Goal: Task Accomplishment & Management: Use online tool/utility

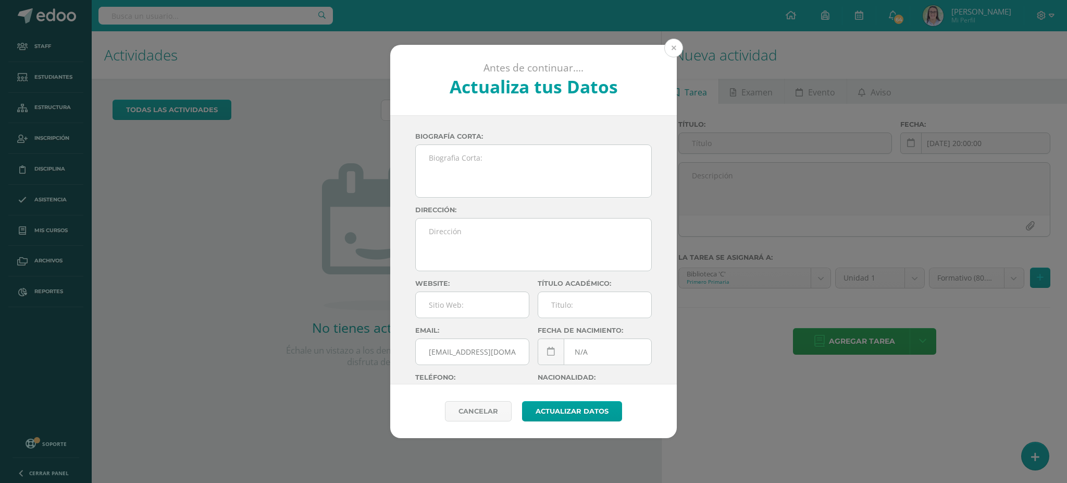
click at [671, 46] on button at bounding box center [673, 48] width 19 height 19
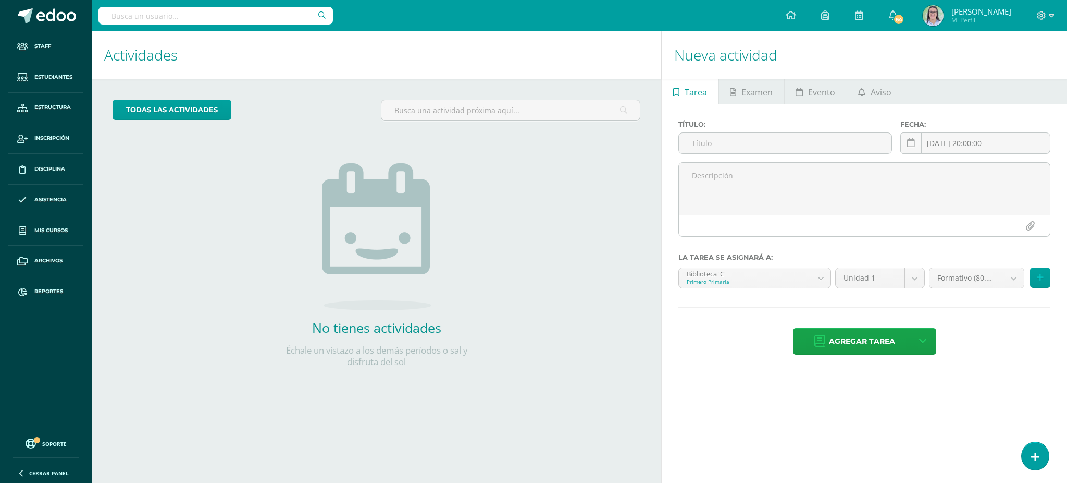
click at [240, 19] on input "text" at bounding box center [215, 16] width 234 height 18
type input "TECNOLOGÍA CUARTO"
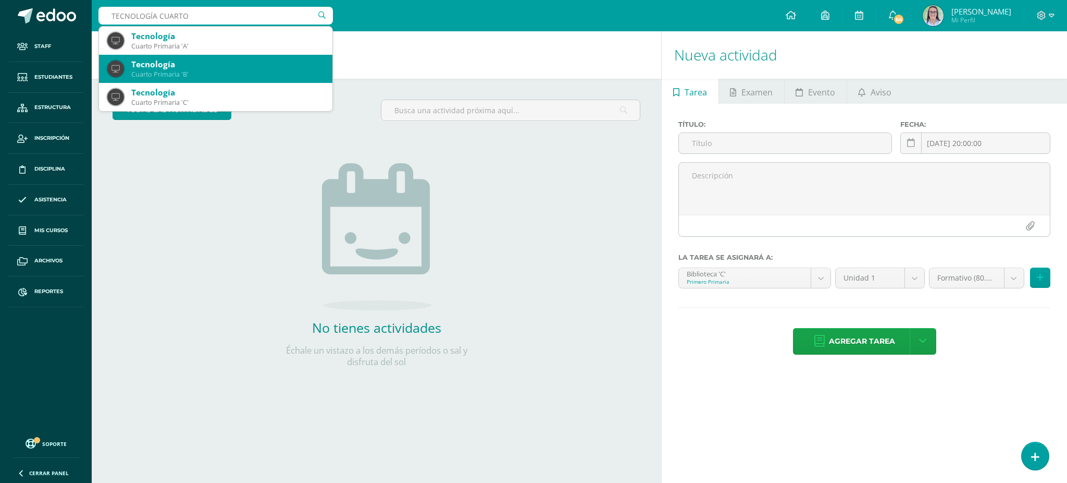
click at [232, 77] on div "Cuarto Primaria 'B'" at bounding box center [227, 74] width 193 height 9
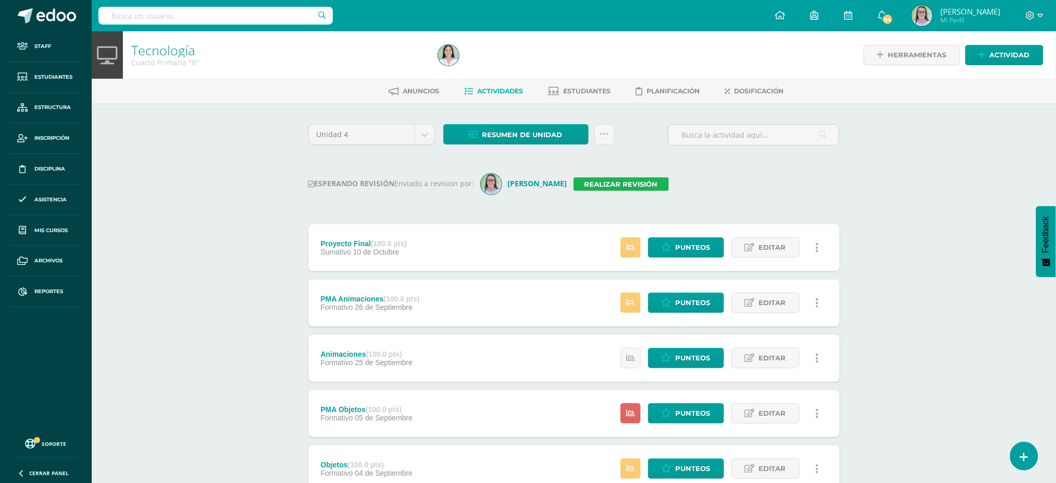
click at [593, 183] on link "Realizar revisión" at bounding box center [621, 184] width 95 height 14
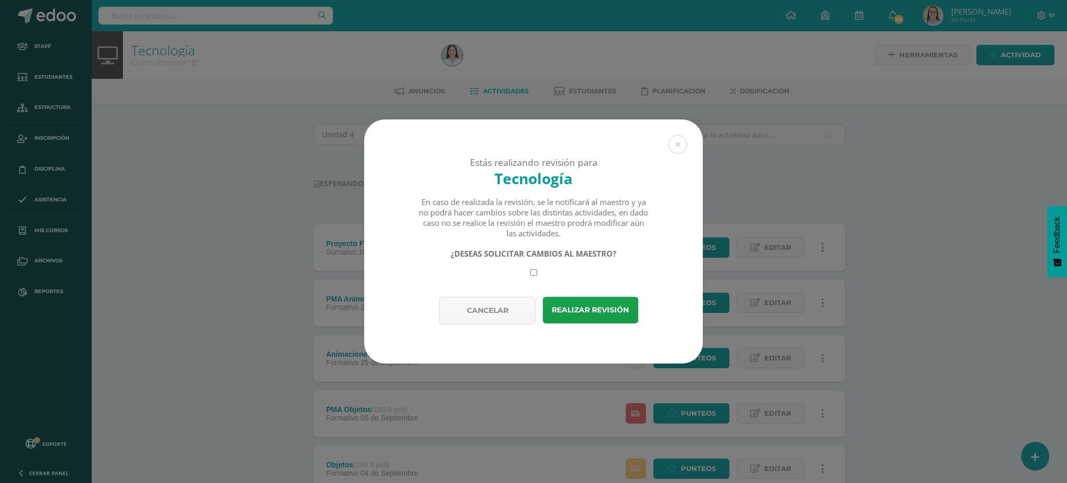
click at [532, 274] on input "checkbox" at bounding box center [533, 272] width 7 height 7
checkbox input "true"
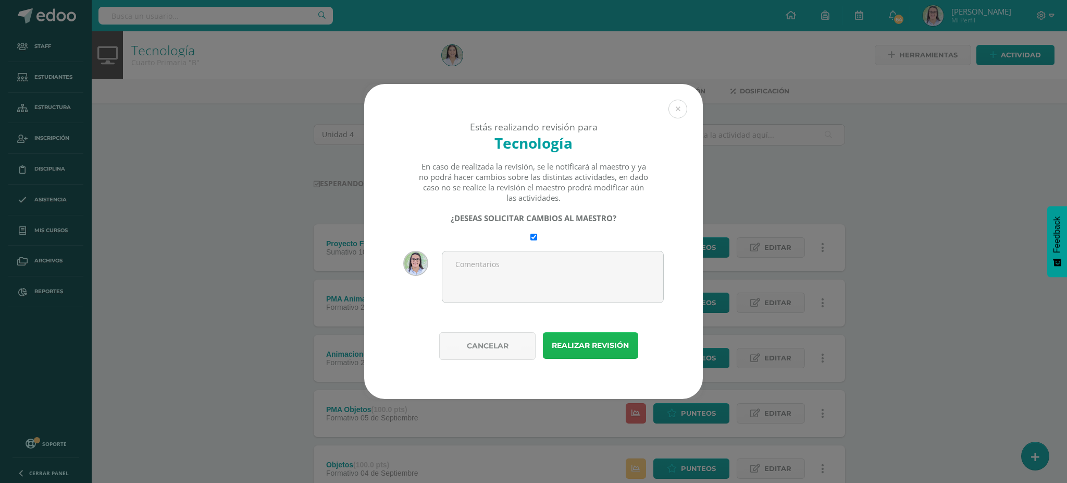
click at [607, 343] on button "Realizar revisión" at bounding box center [590, 345] width 95 height 27
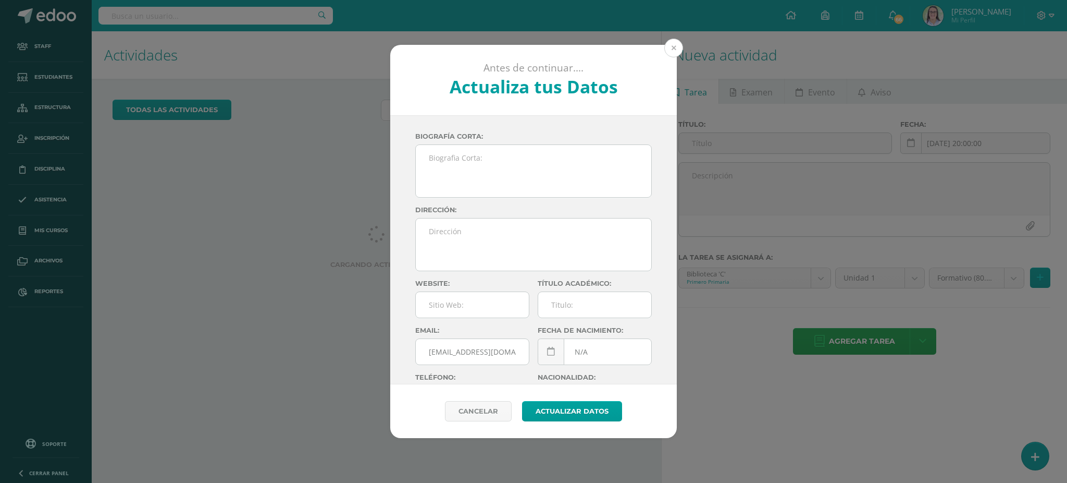
click at [678, 46] on button at bounding box center [673, 48] width 19 height 19
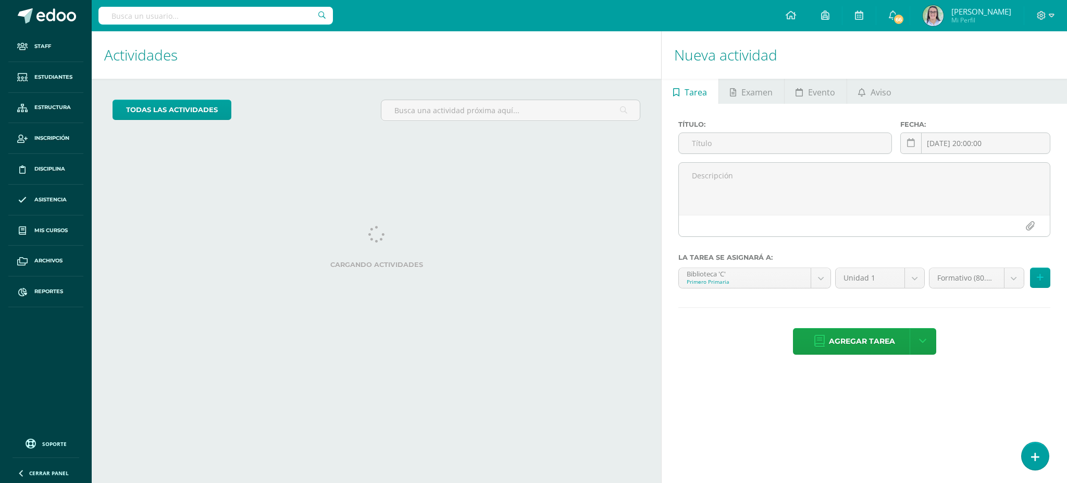
click at [197, 18] on input "text" at bounding box center [215, 16] width 234 height 18
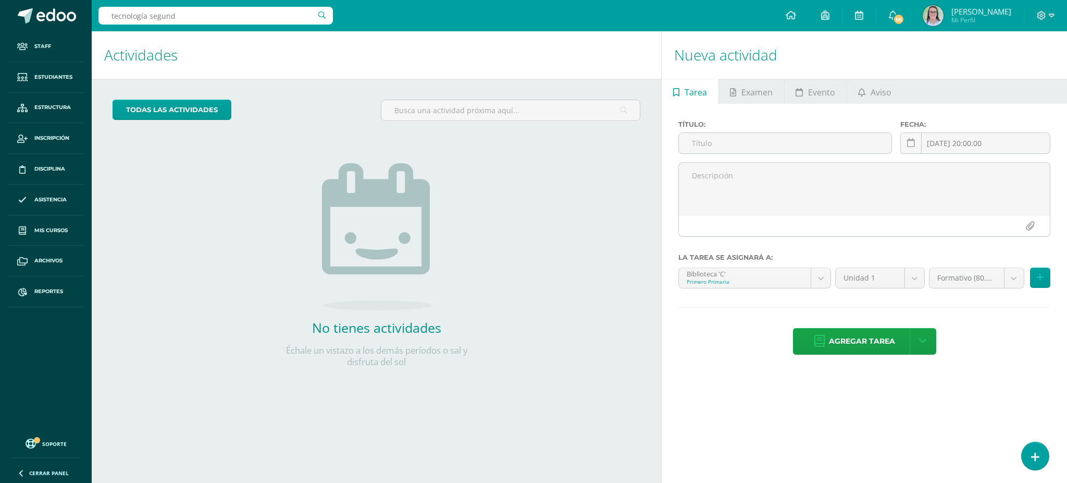
type input "tecnología segundo"
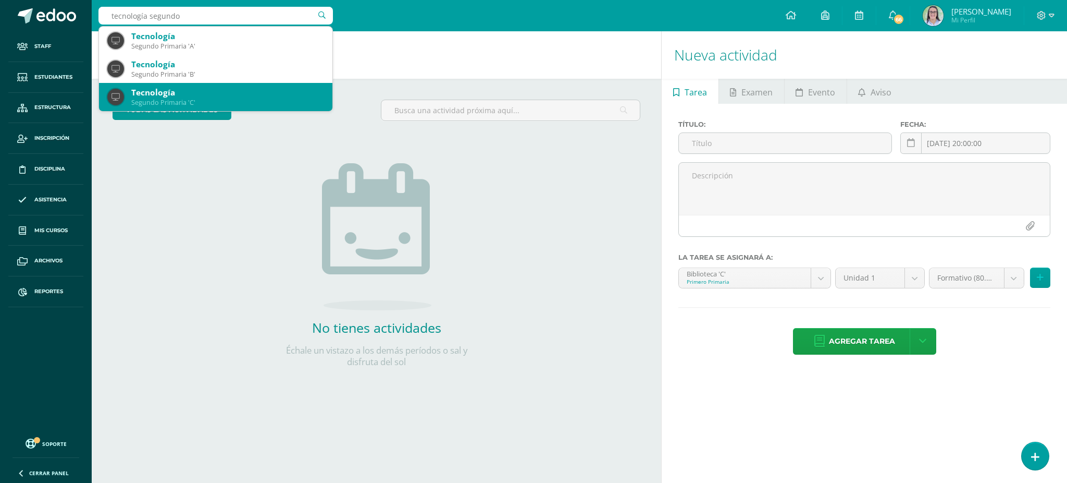
click at [166, 100] on div "Segundo Primaria 'C'" at bounding box center [227, 102] width 193 height 9
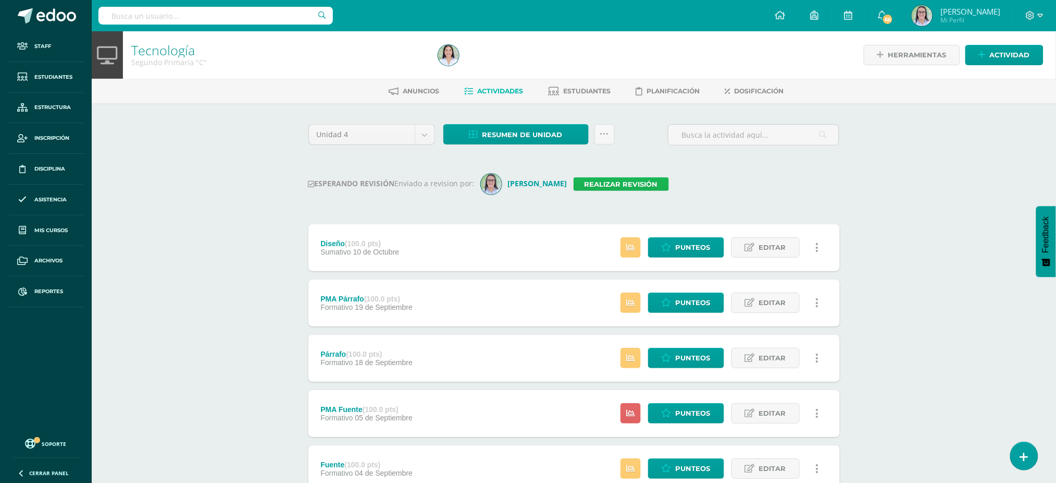
click at [615, 181] on link "Realizar revisión" at bounding box center [621, 184] width 95 height 14
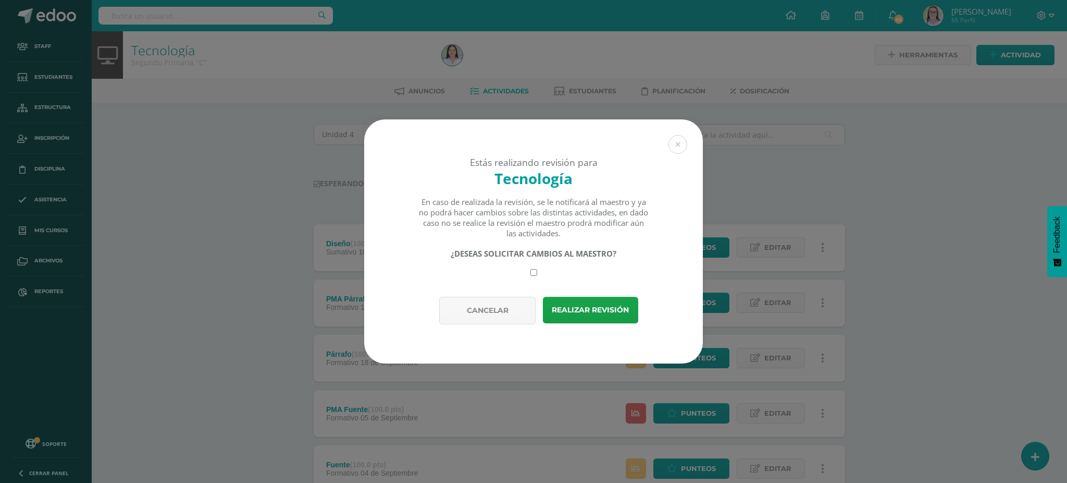
click at [535, 271] on input "checkbox" at bounding box center [533, 272] width 7 height 7
checkbox input "true"
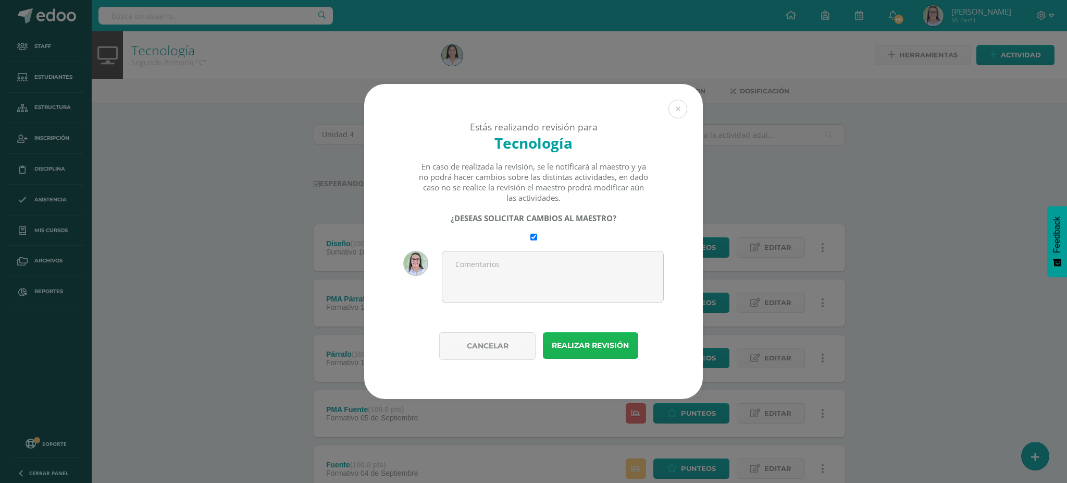
click at [580, 340] on button "Realizar revisión" at bounding box center [590, 345] width 95 height 27
